Goal: Find specific page/section: Find specific page/section

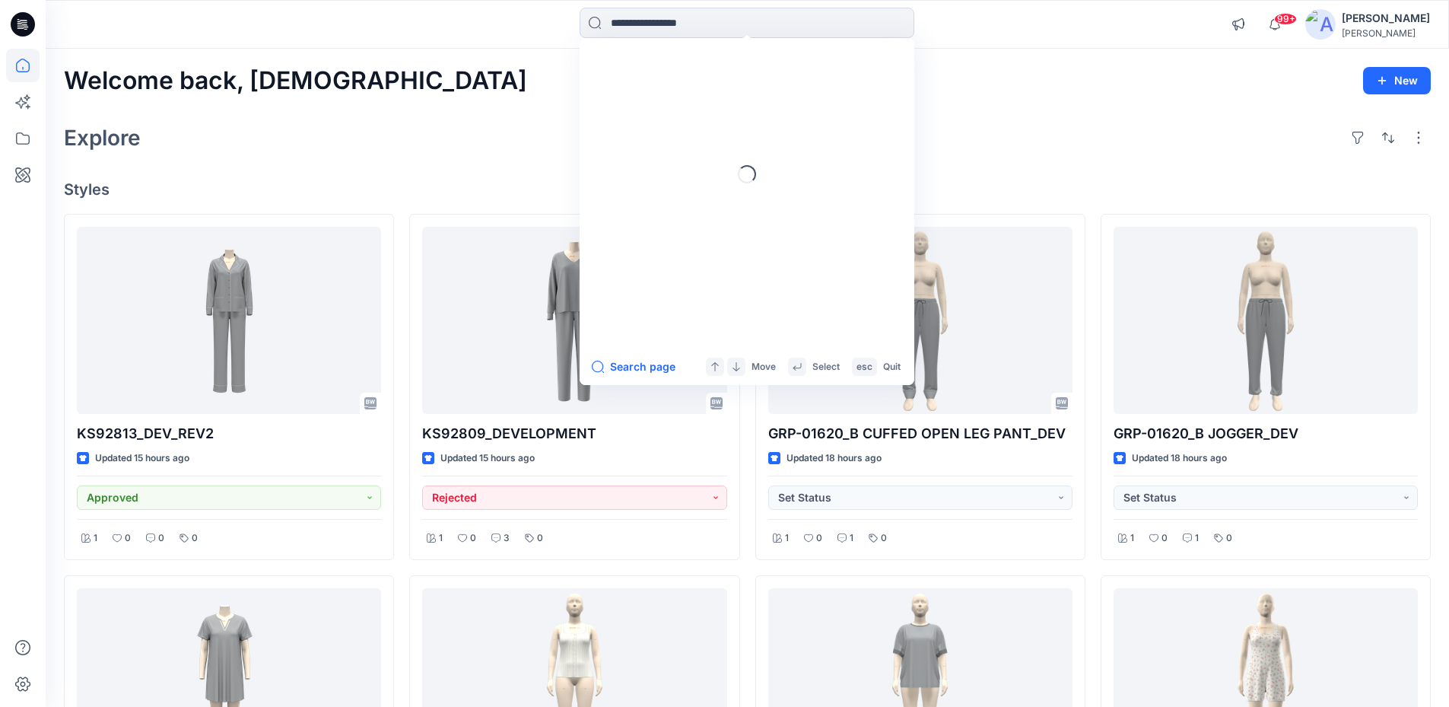
scroll to position [42, 0]
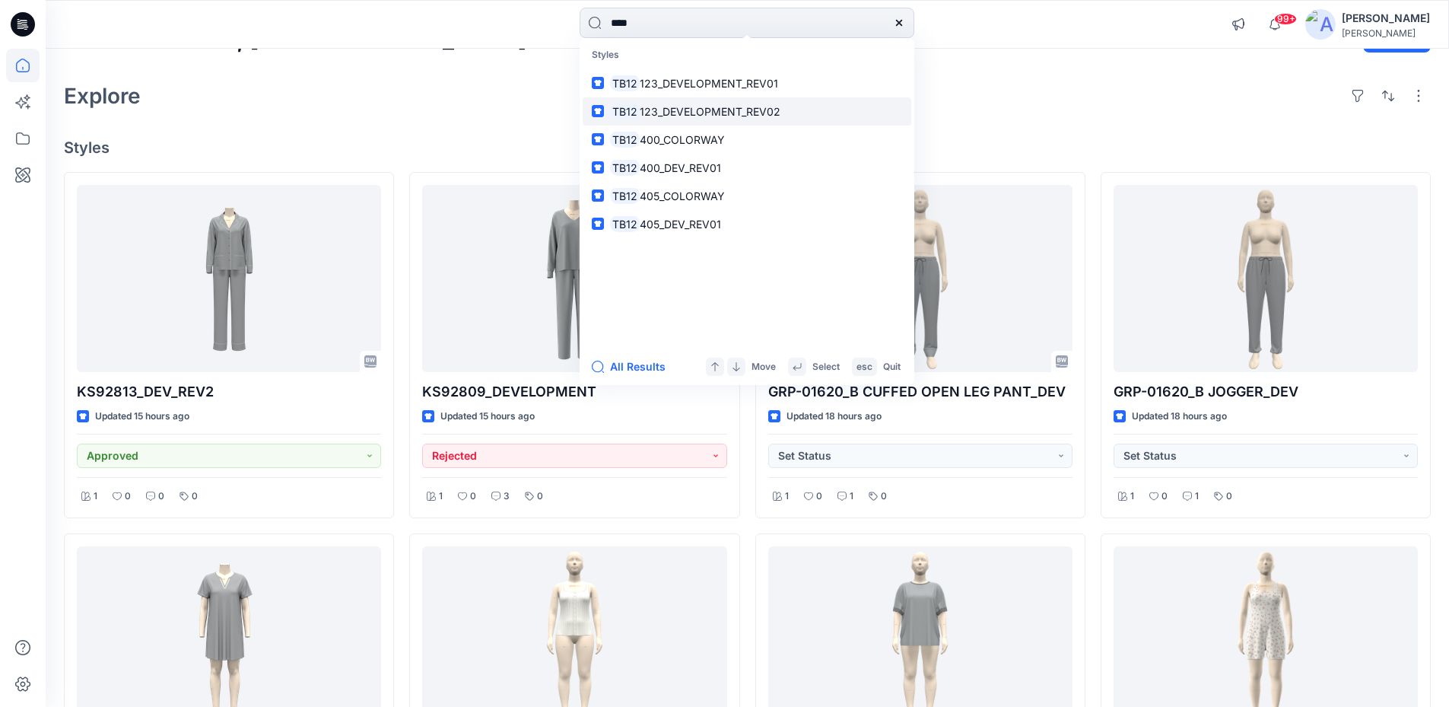
type input "****"
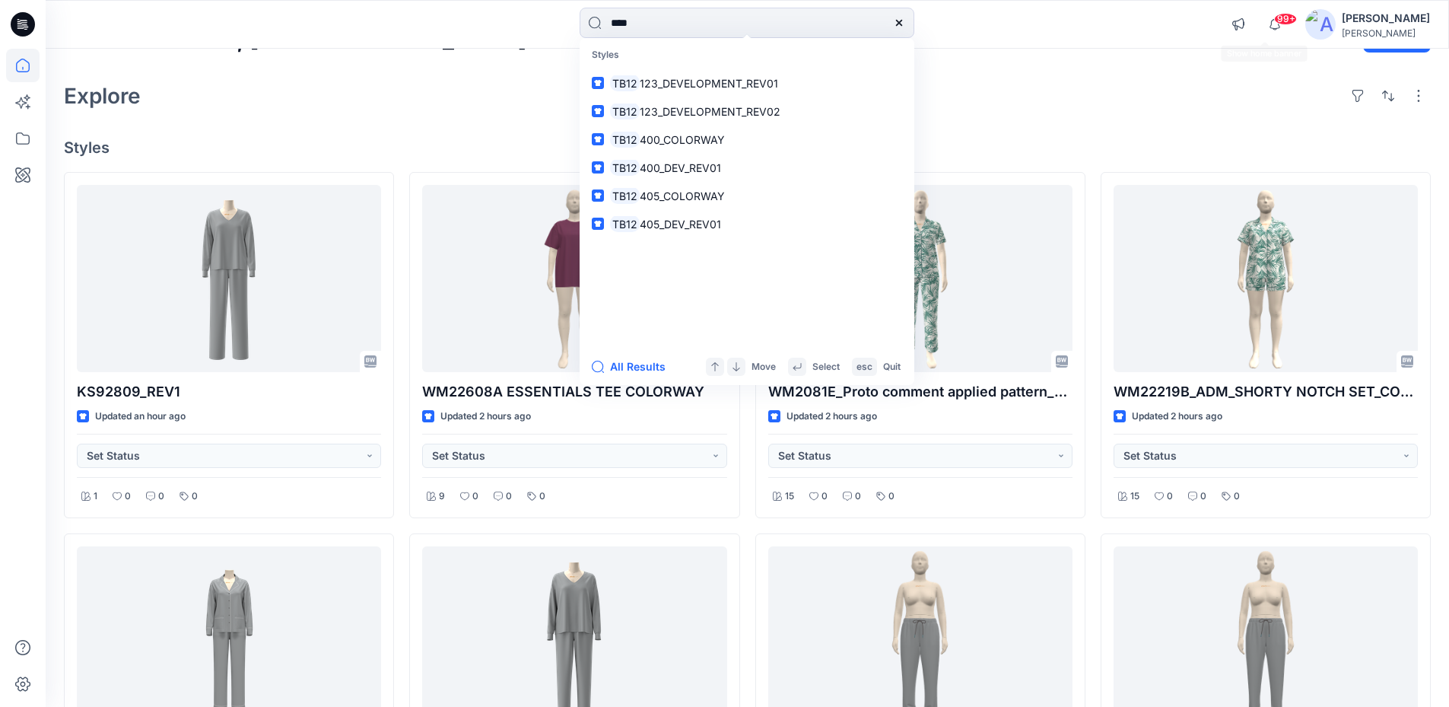
click at [1131, 51] on div "Welcome back, Haresh New" at bounding box center [747, 39] width 1367 height 28
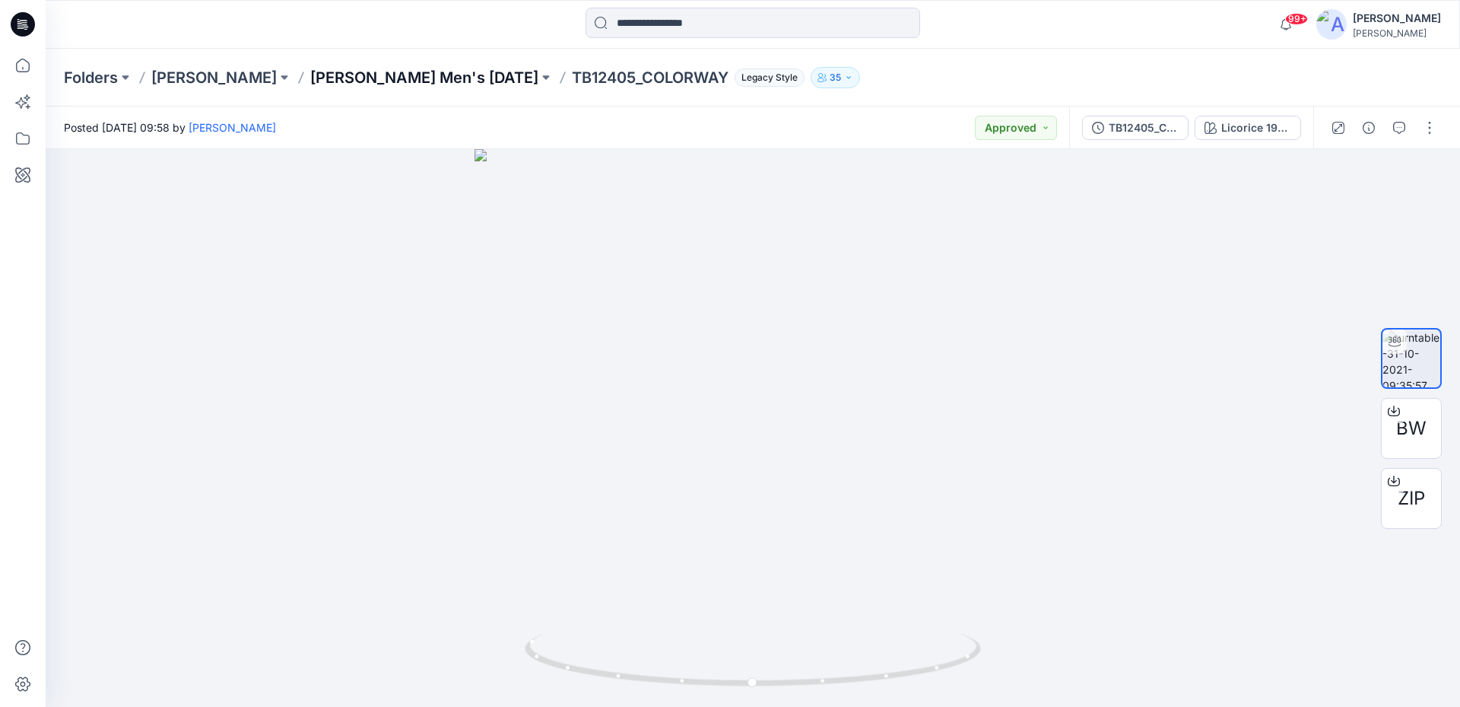
click at [465, 78] on p "[PERSON_NAME] Men's [DATE]" at bounding box center [424, 77] width 228 height 21
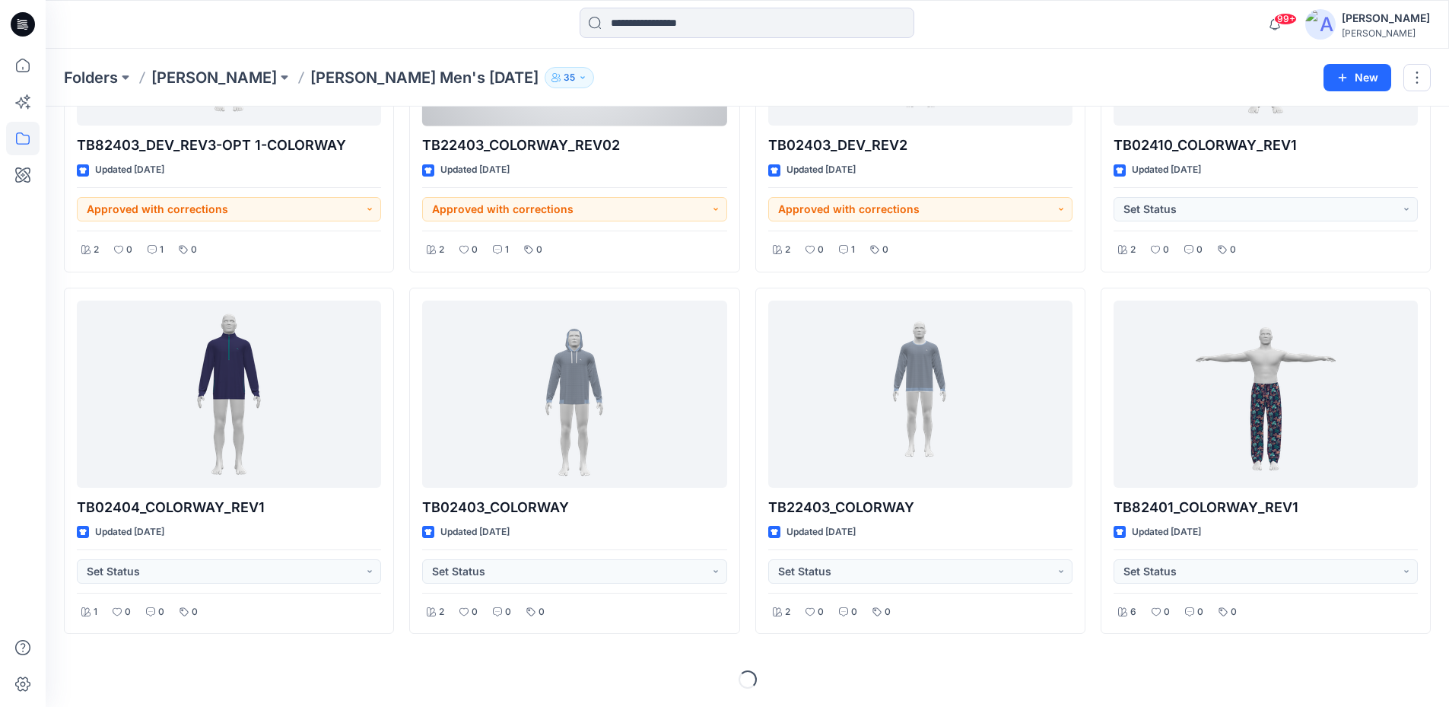
scroll to position [75, 0]
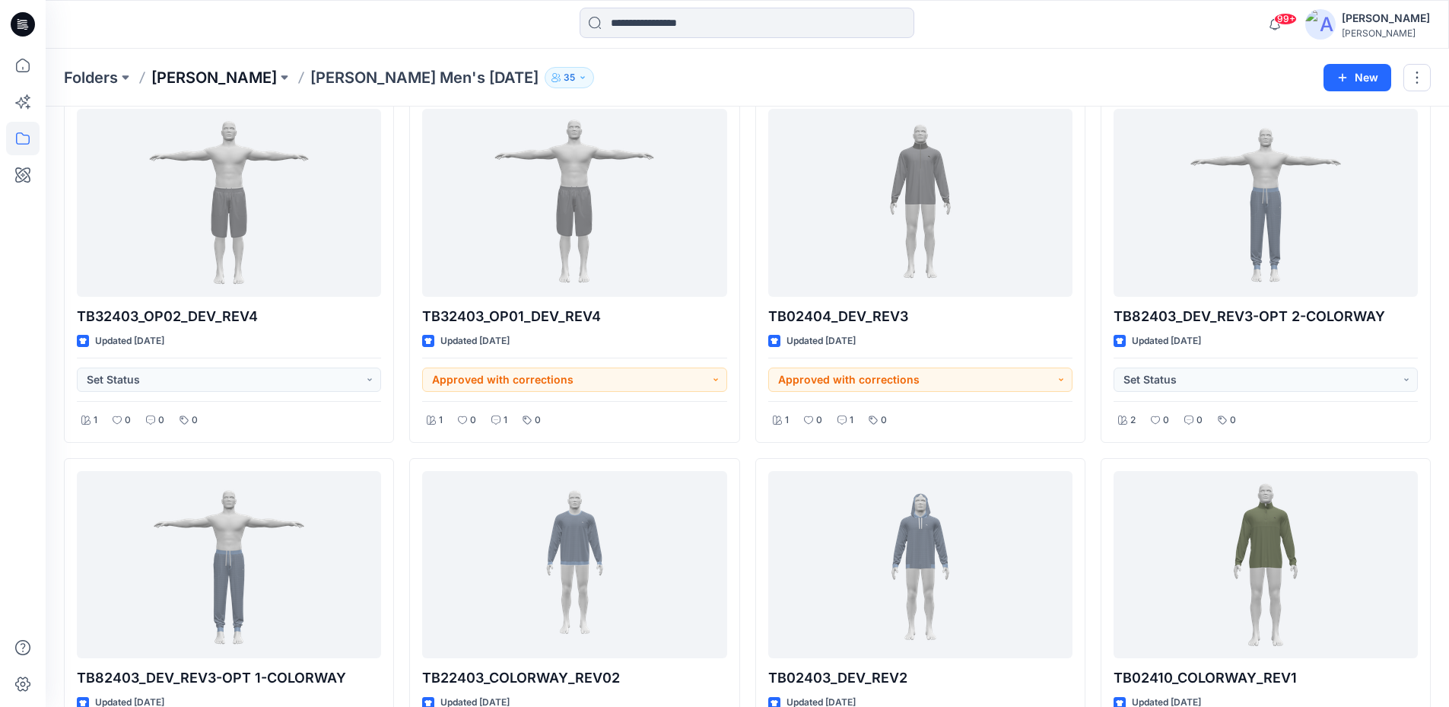
click at [199, 77] on p "[PERSON_NAME]" at bounding box center [213, 77] width 125 height 21
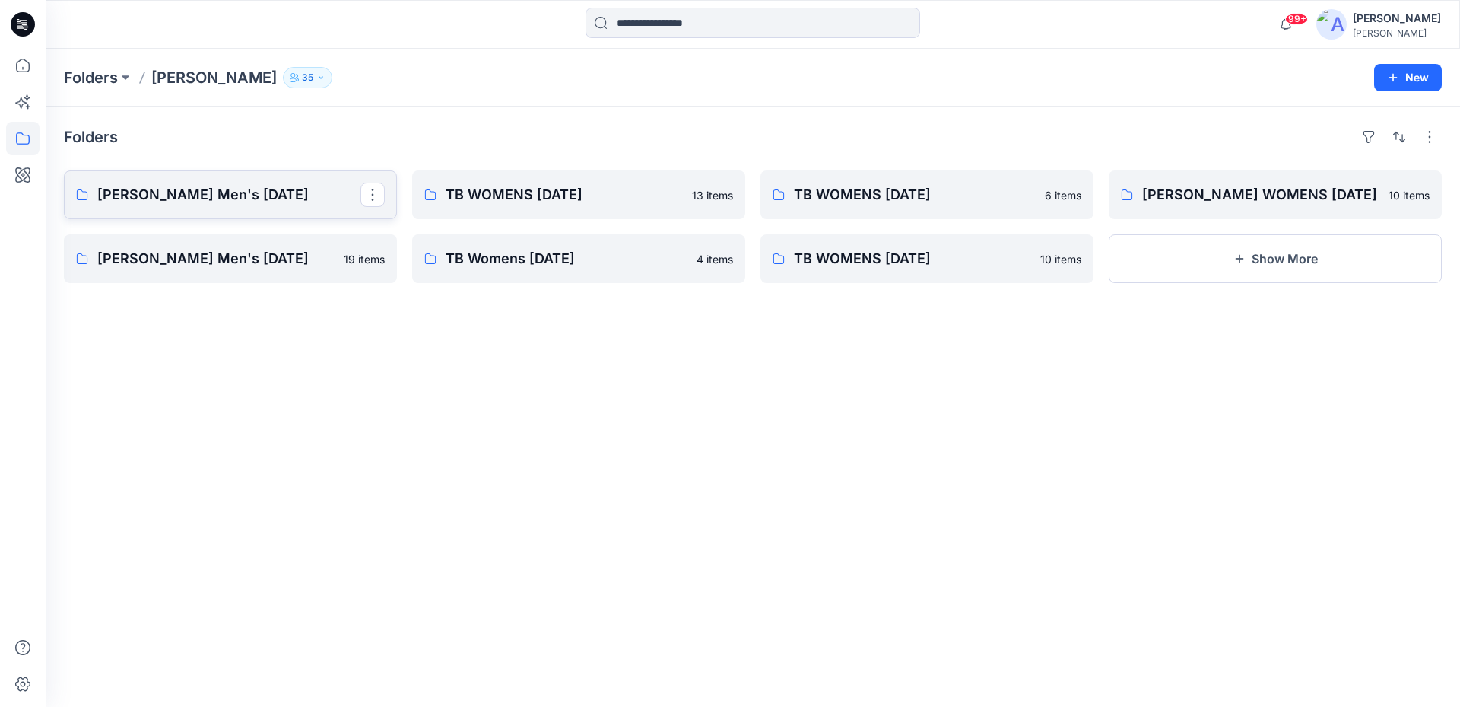
click at [192, 197] on p "[PERSON_NAME] Men's [DATE]" at bounding box center [228, 194] width 263 height 21
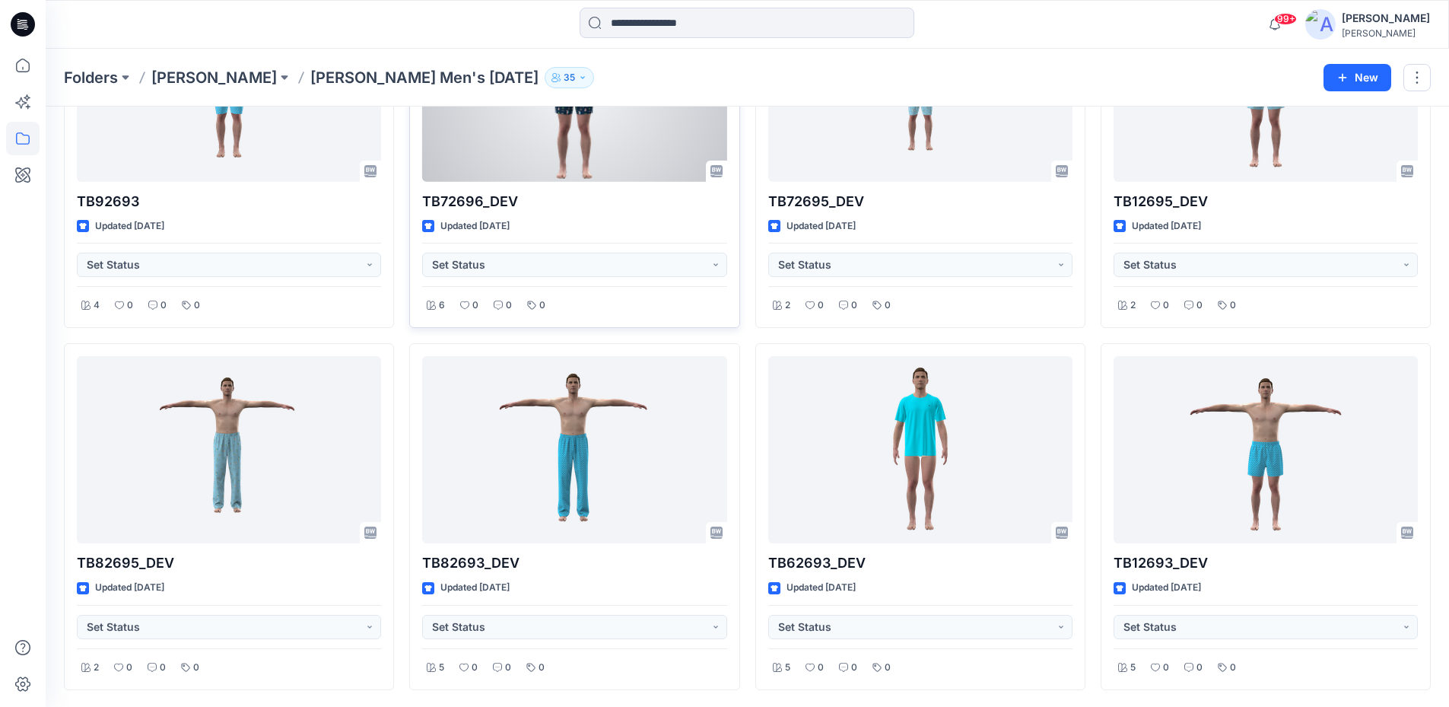
scroll to position [191, 0]
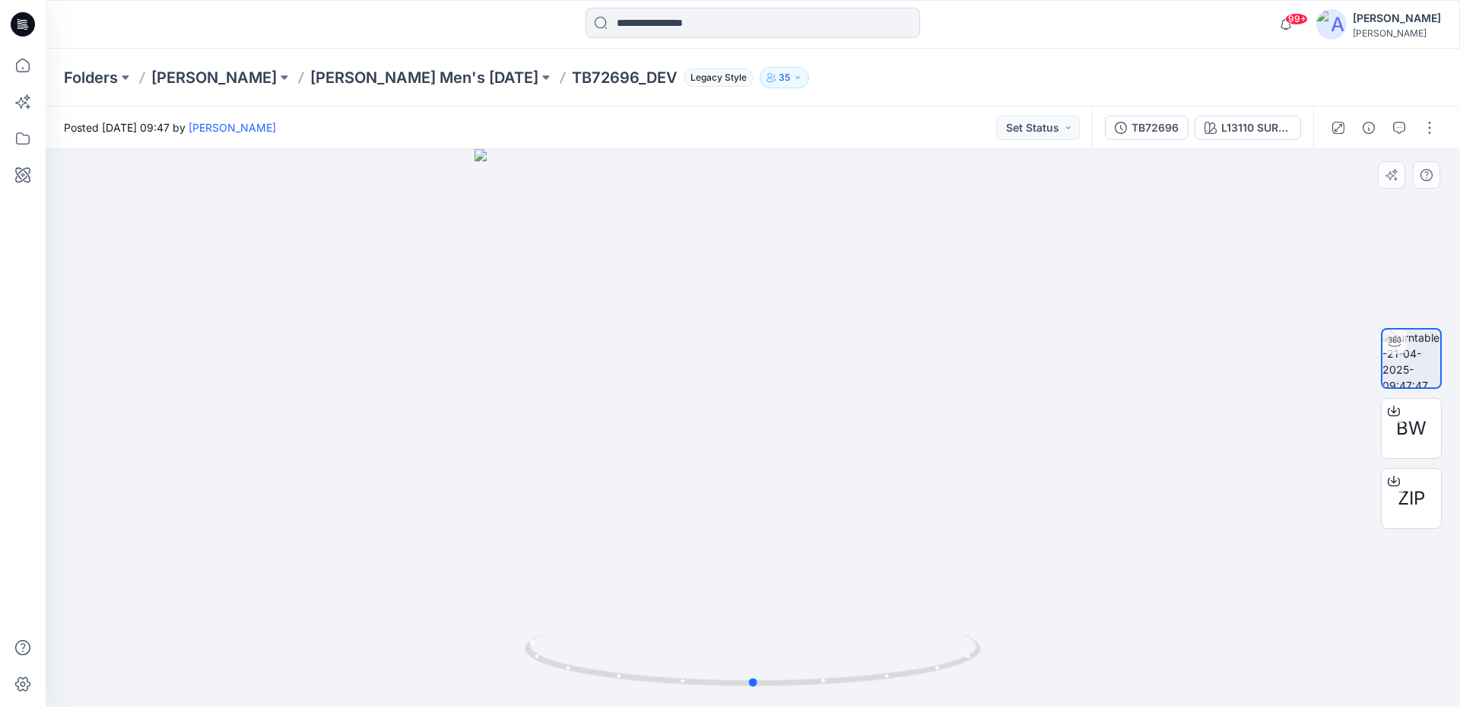
drag, startPoint x: 942, startPoint y: 672, endPoint x: 943, endPoint y: 698, distance: 25.9
click at [943, 698] on div at bounding box center [753, 428] width 1415 height 558
